Goal: Task Accomplishment & Management: Complete application form

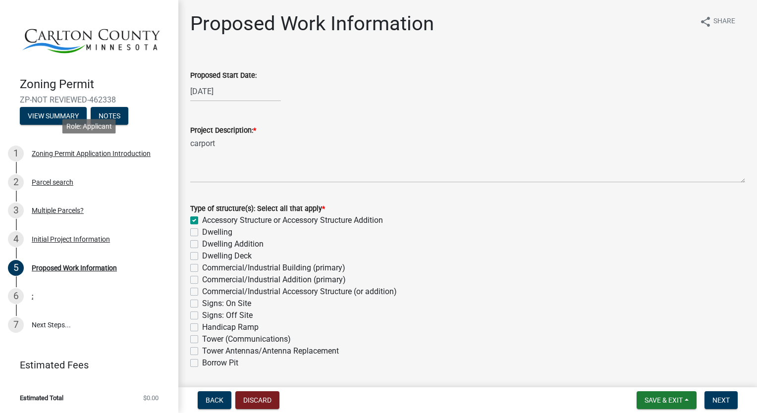
scroll to position [891, 0]
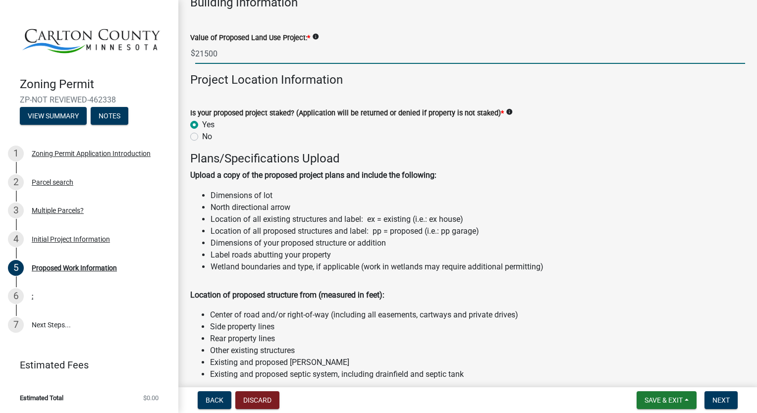
click at [254, 52] on input "21500" at bounding box center [470, 54] width 550 height 20
click at [722, 403] on span "Next" at bounding box center [720, 400] width 17 height 8
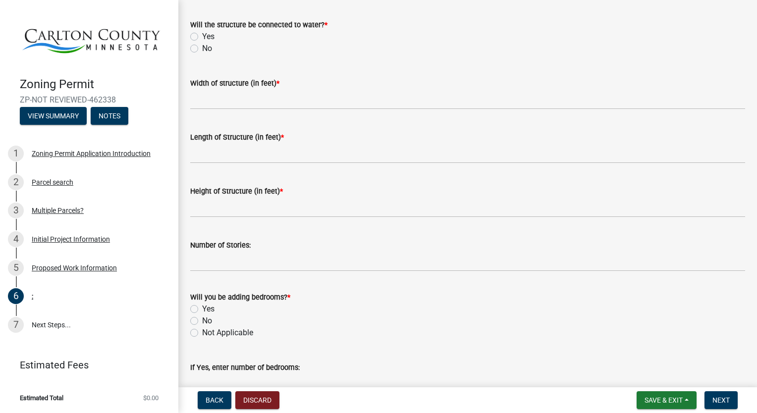
scroll to position [0, 0]
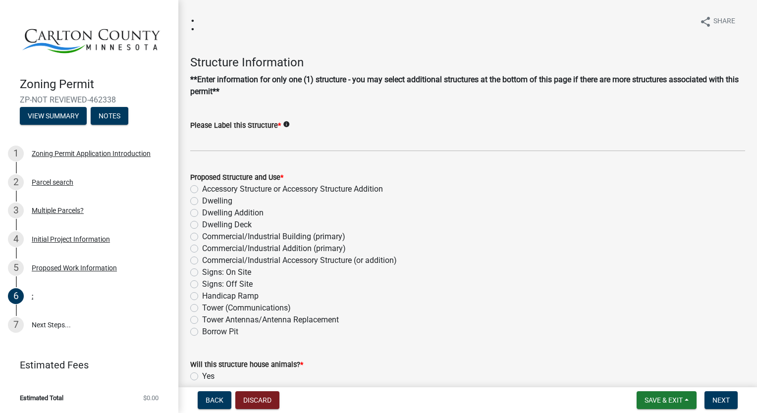
click at [202, 190] on label "Accessory Structure or Accessory Structure Addition" at bounding box center [292, 189] width 181 height 12
click at [202, 190] on input "Accessory Structure or Accessory Structure Addition" at bounding box center [205, 186] width 6 height 6
radio input "true"
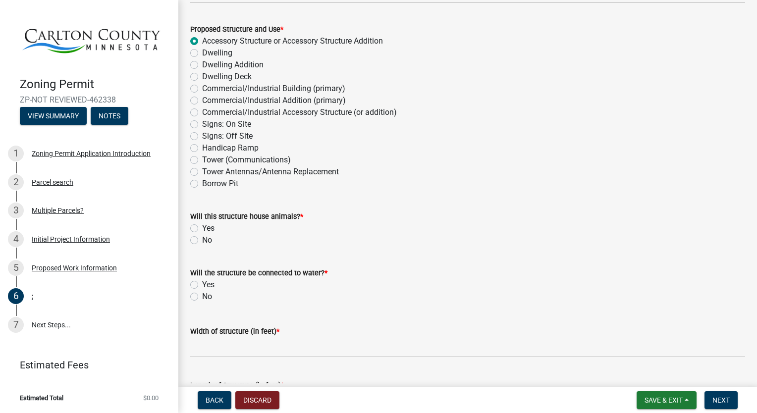
scroll to position [248, 0]
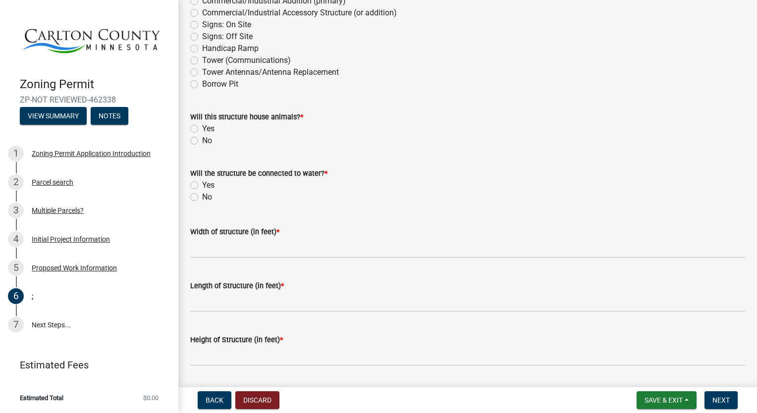
click at [202, 129] on label "Yes" at bounding box center [208, 129] width 12 height 12
click at [202, 129] on input "Yes" at bounding box center [205, 126] width 6 height 6
radio input "true"
click at [202, 140] on label "No" at bounding box center [207, 141] width 10 height 12
click at [202, 140] on input "No" at bounding box center [205, 138] width 6 height 6
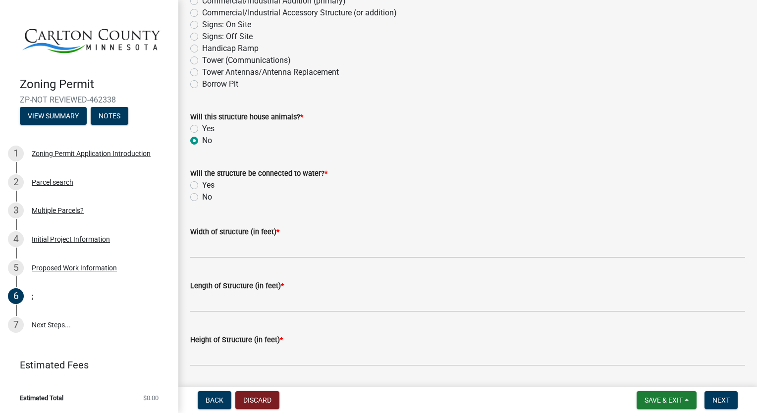
radio input "true"
click at [202, 197] on label "No" at bounding box center [207, 197] width 10 height 12
click at [202, 197] on input "No" at bounding box center [205, 194] width 6 height 6
radio input "true"
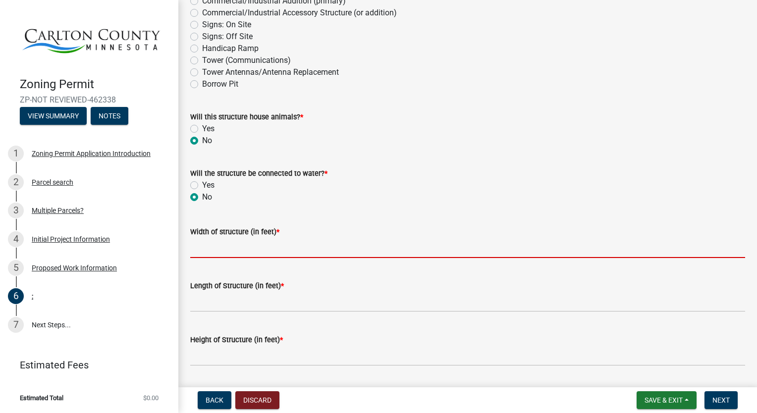
click at [263, 251] on input "Width of structure (in feet) *" at bounding box center [467, 248] width 555 height 20
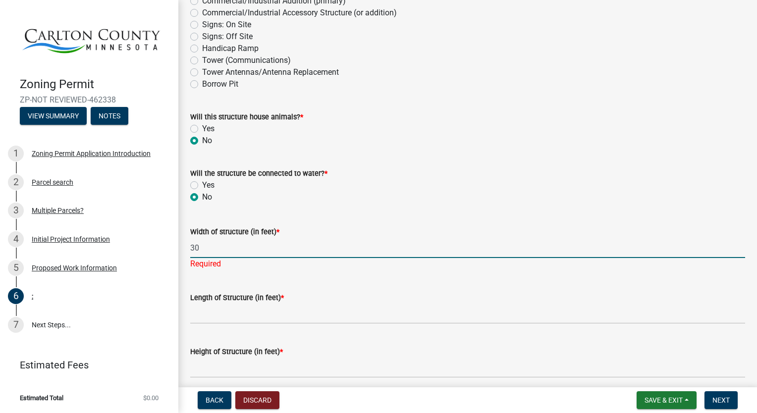
type input "30"
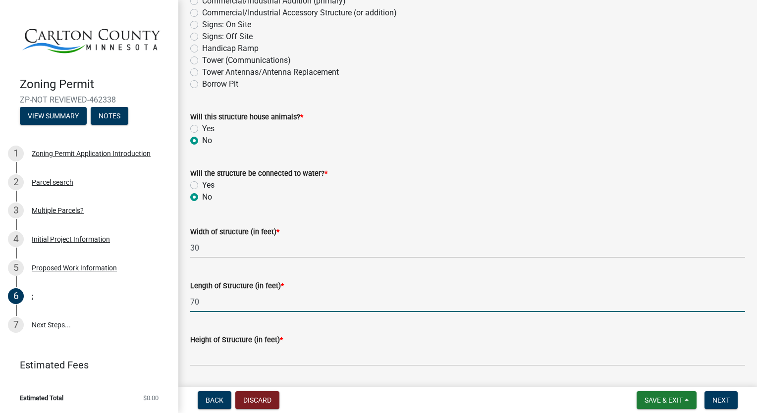
type input "70"
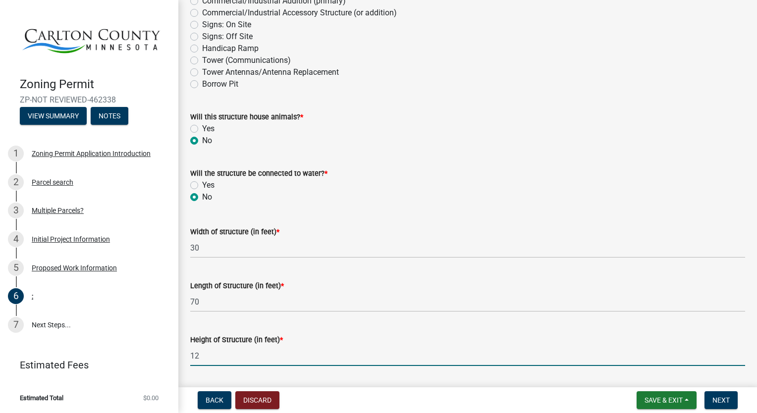
type input "12"
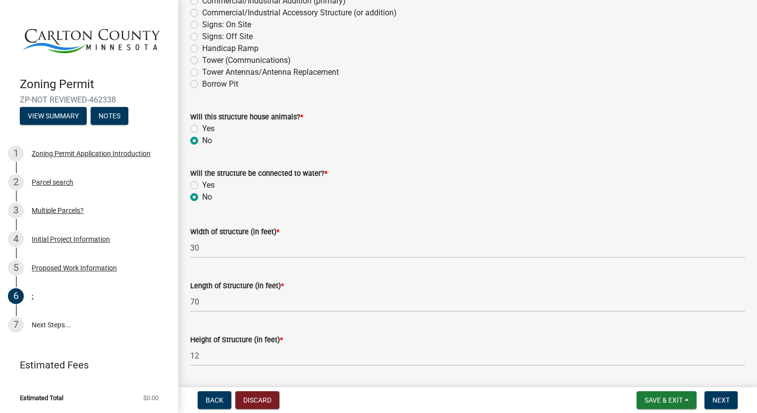
scroll to position [465, 0]
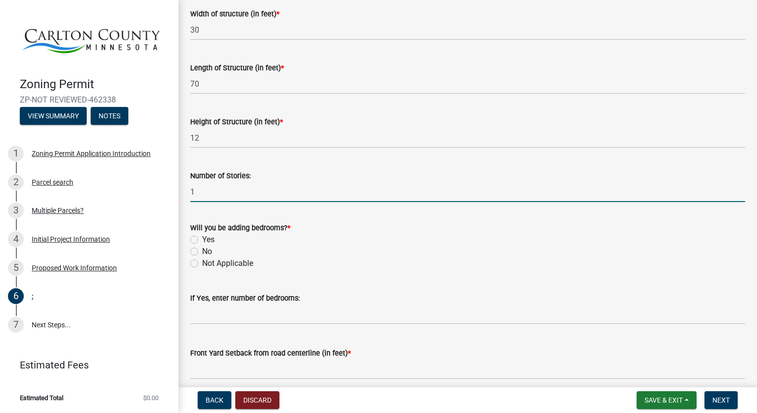
type input "1"
click at [202, 264] on label "Not Applicable" at bounding box center [227, 263] width 51 height 12
click at [202, 264] on input "Not Applicable" at bounding box center [205, 260] width 6 height 6
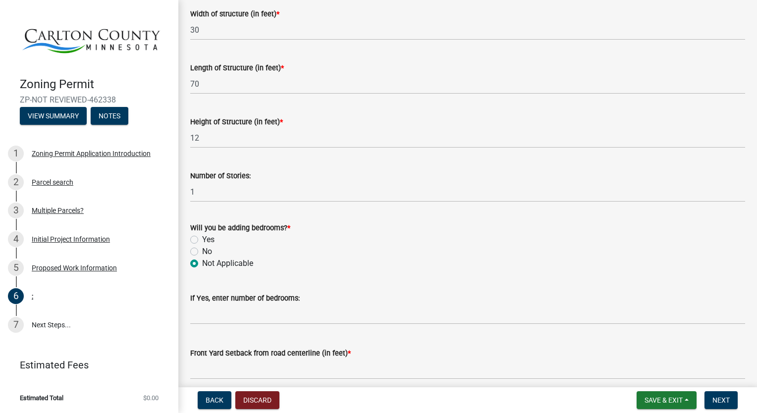
radio input "true"
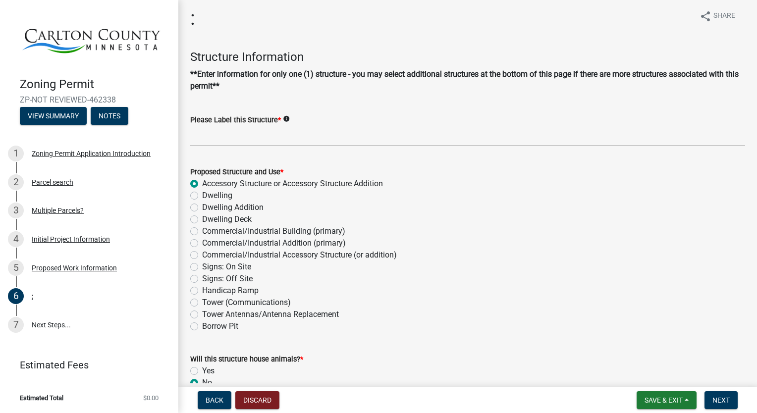
scroll to position [0, 0]
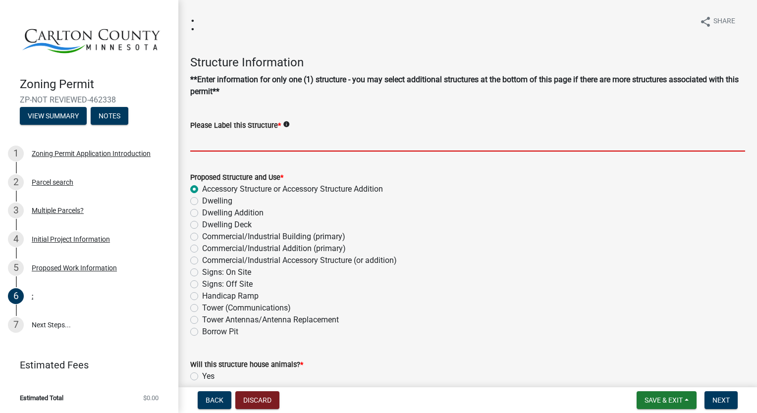
click at [213, 142] on input "Please Label this Structure *" at bounding box center [467, 141] width 555 height 20
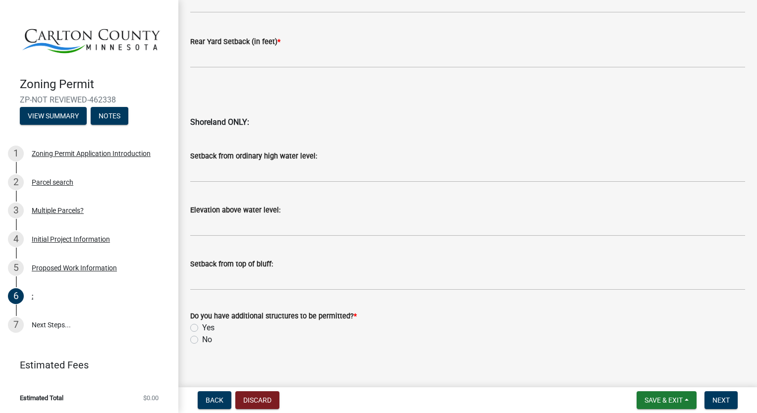
scroll to position [1006, 0]
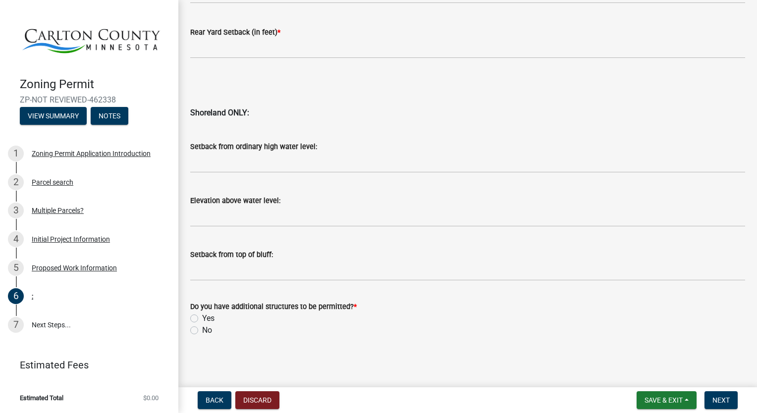
type input "Carport"
click at [202, 330] on label "No" at bounding box center [207, 330] width 10 height 12
click at [202, 330] on input "No" at bounding box center [205, 327] width 6 height 6
radio input "true"
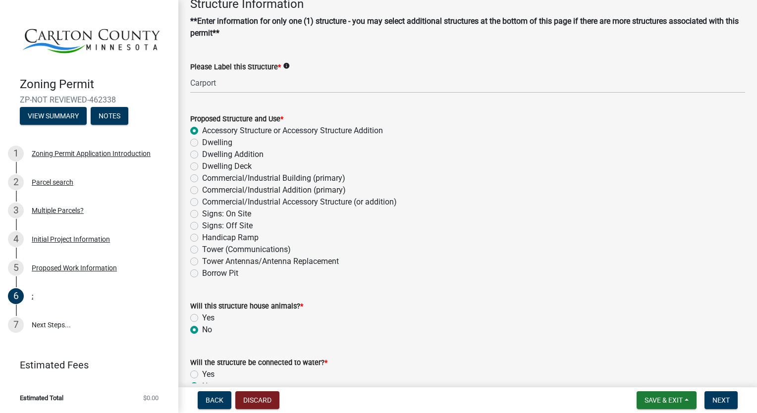
scroll to position [0, 0]
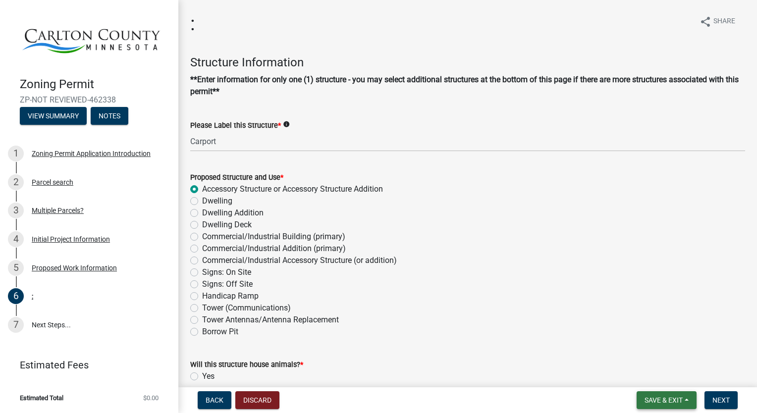
click at [664, 402] on span "Save & Exit" at bounding box center [663, 400] width 38 height 8
click at [641, 356] on button "Save" at bounding box center [656, 351] width 79 height 24
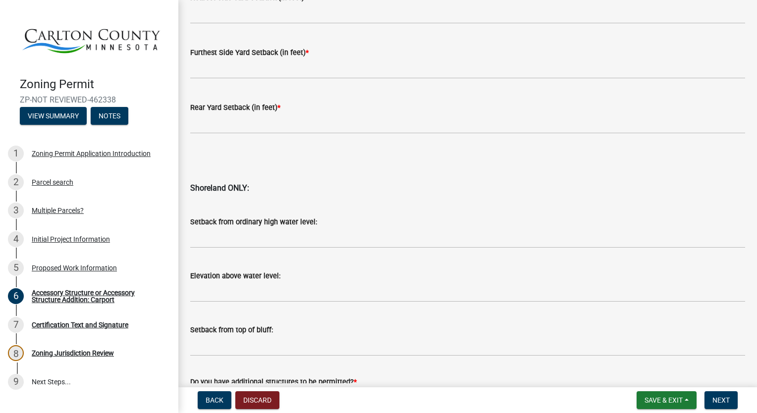
scroll to position [1030, 0]
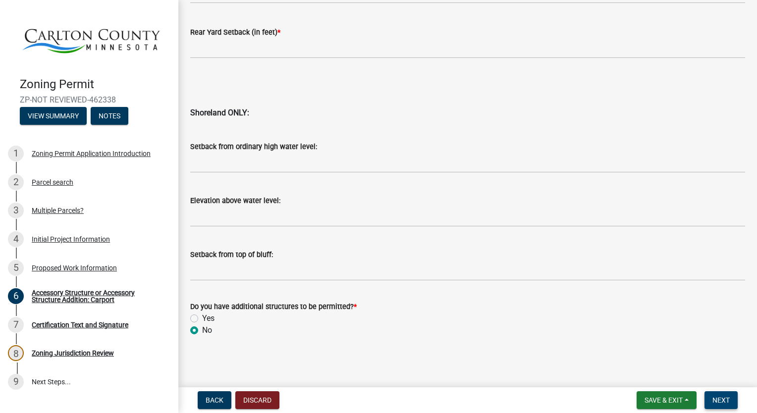
click at [719, 399] on span "Next" at bounding box center [720, 400] width 17 height 8
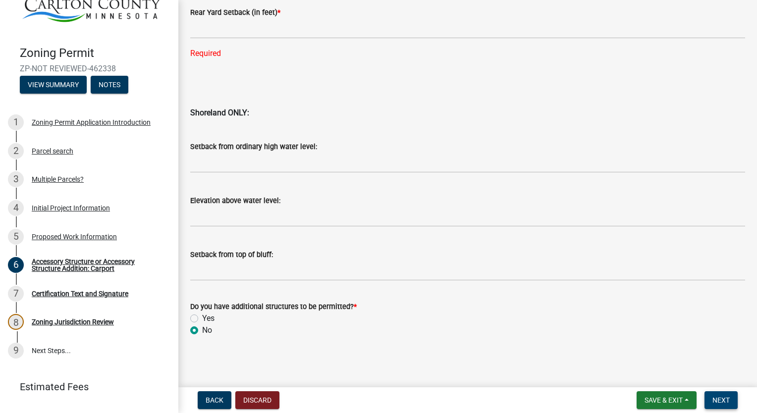
scroll to position [50, 0]
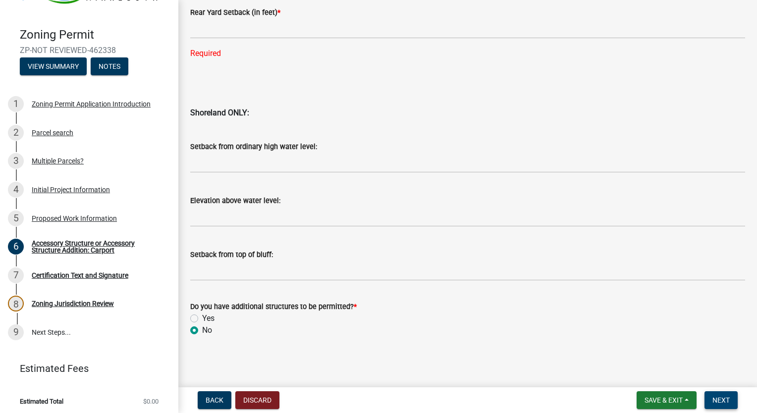
click at [726, 401] on span "Next" at bounding box center [720, 400] width 17 height 8
click at [664, 400] on span "Save & Exit" at bounding box center [663, 400] width 38 height 8
click at [659, 375] on button "Save & Exit" at bounding box center [656, 374] width 79 height 24
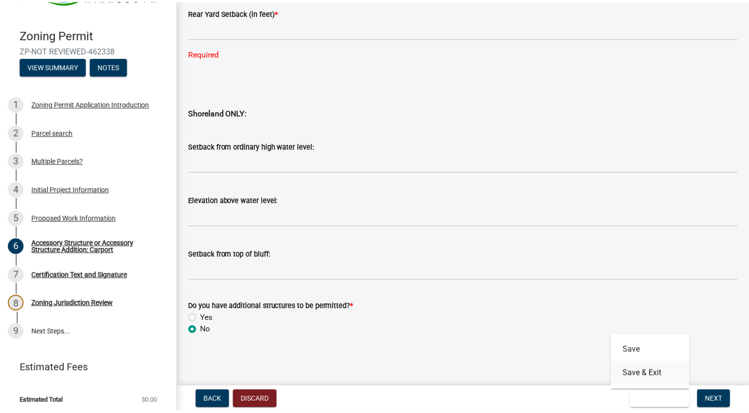
scroll to position [0, 0]
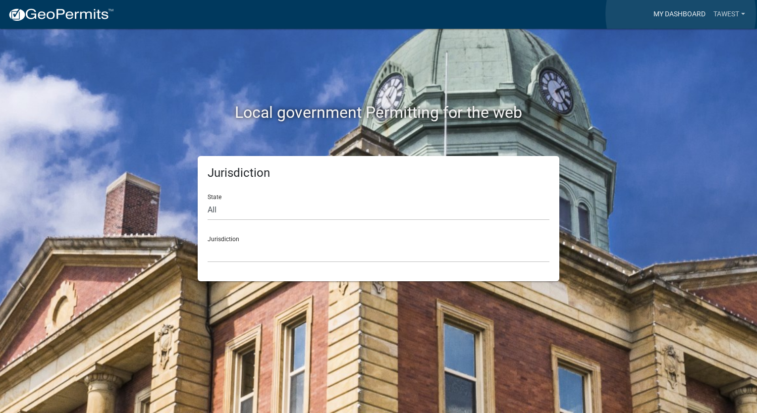
click at [680, 14] on link "My Dashboard" at bounding box center [679, 14] width 60 height 19
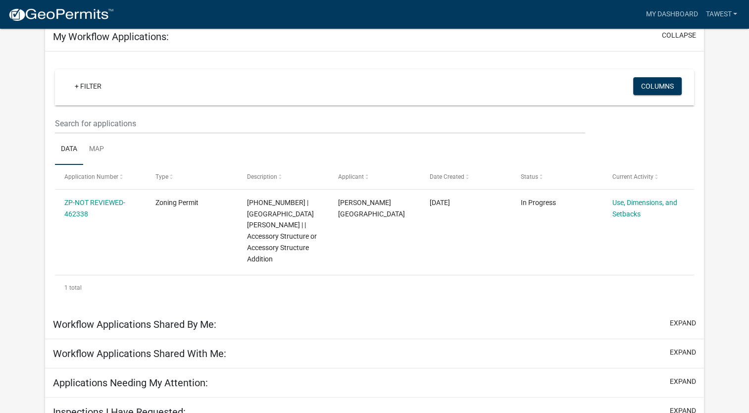
scroll to position [74, 0]
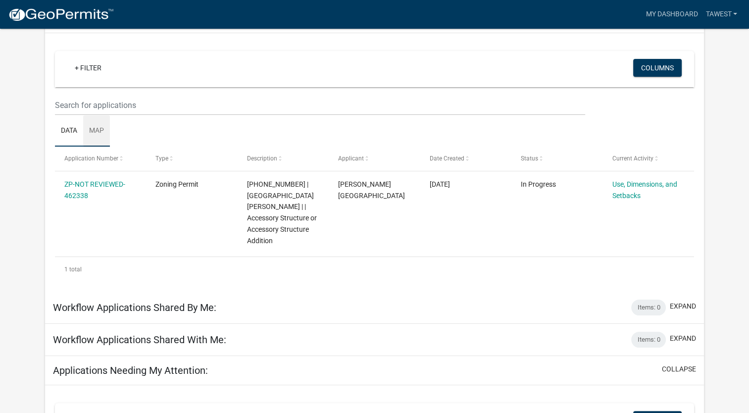
click at [100, 133] on link "Map" at bounding box center [96, 131] width 27 height 32
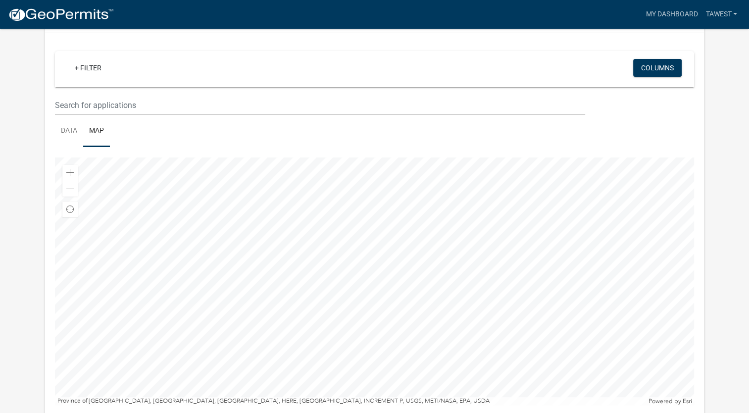
click at [594, 256] on div at bounding box center [375, 281] width 640 height 248
